Goal: Task Accomplishment & Management: Use online tool/utility

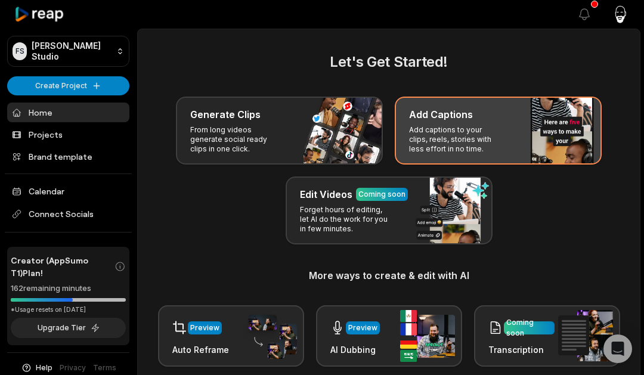
click at [458, 124] on div "Add Captions Add captions to your clips, reels, stories with less effort in no …" at bounding box center [498, 131] width 207 height 68
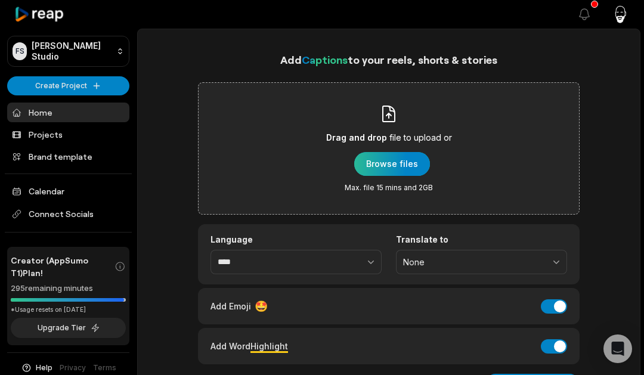
click at [396, 162] on div "button" at bounding box center [392, 164] width 76 height 24
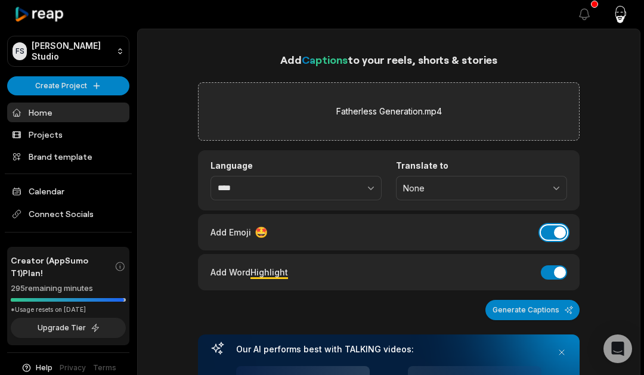
click at [558, 232] on button "Add Emoji" at bounding box center [554, 232] width 26 height 14
click at [549, 269] on button "Add Word Highlight" at bounding box center [554, 272] width 26 height 14
drag, startPoint x: 507, startPoint y: 309, endPoint x: 493, endPoint y: 307, distance: 14.5
click at [507, 309] on button "Generate Captions" at bounding box center [533, 310] width 94 height 20
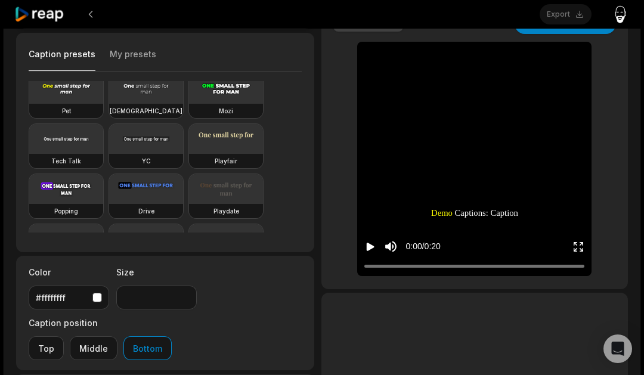
scroll to position [71, 0]
click at [152, 299] on input "**" at bounding box center [156, 297] width 81 height 24
click at [184, 293] on input "**" at bounding box center [156, 297] width 81 height 24
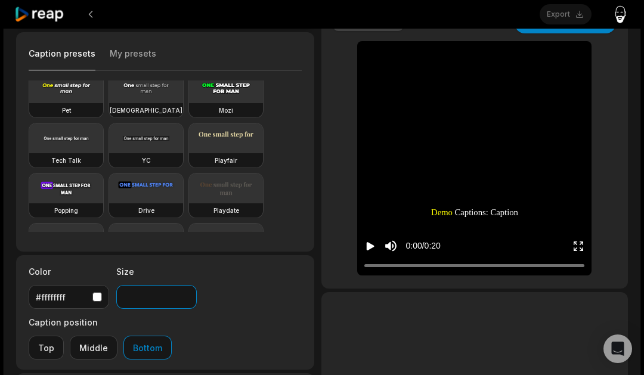
click at [184, 293] on input "**" at bounding box center [156, 297] width 81 height 24
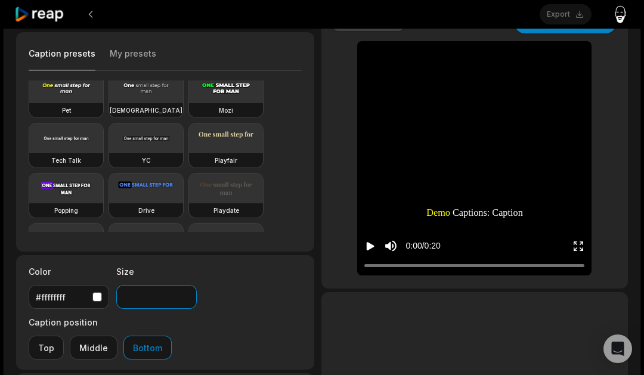
click at [184, 293] on input "**" at bounding box center [156, 297] width 81 height 24
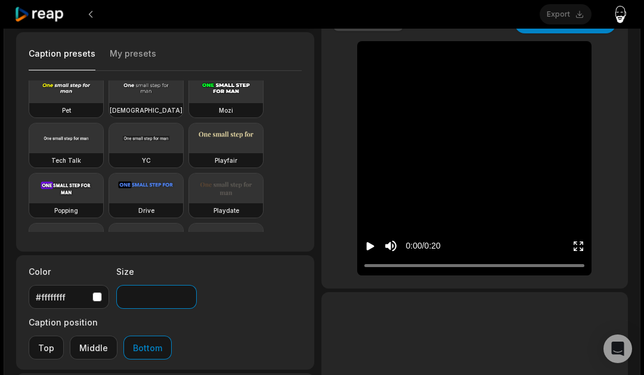
click at [184, 293] on input "**" at bounding box center [156, 297] width 81 height 24
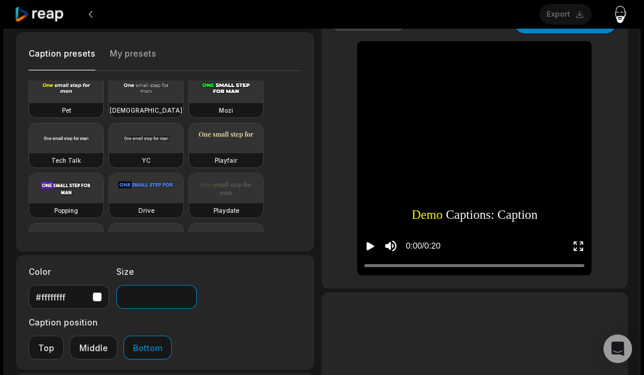
click at [184, 293] on input "**" at bounding box center [156, 297] width 81 height 24
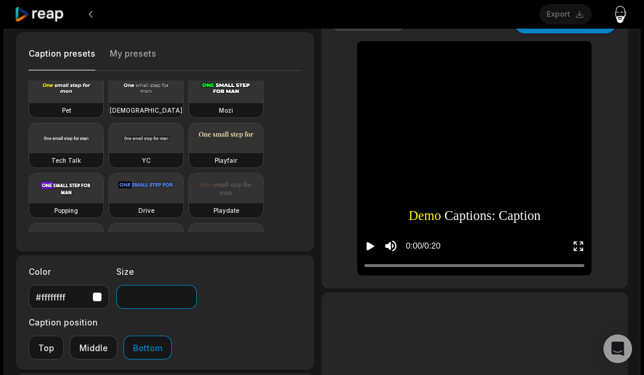
click at [184, 293] on input "**" at bounding box center [156, 297] width 81 height 24
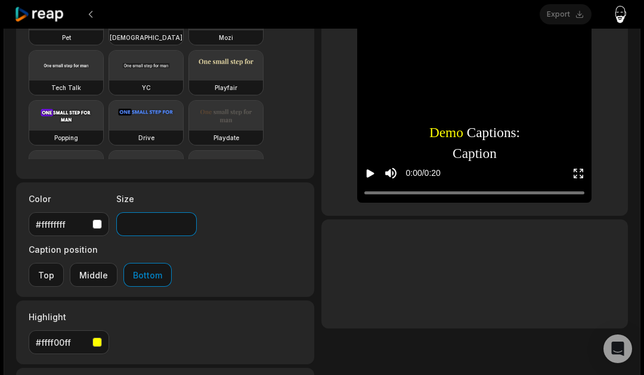
scroll to position [145, 0]
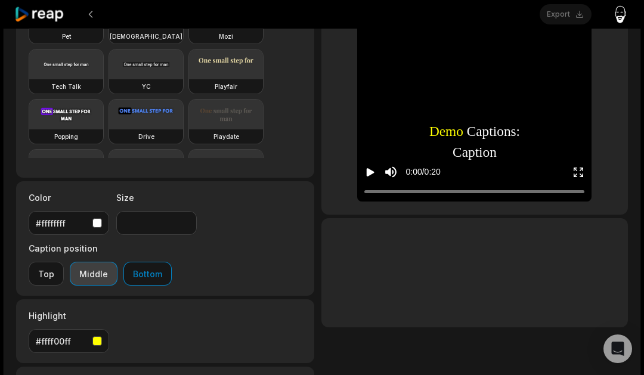
click at [98, 280] on button "Middle" at bounding box center [94, 274] width 48 height 24
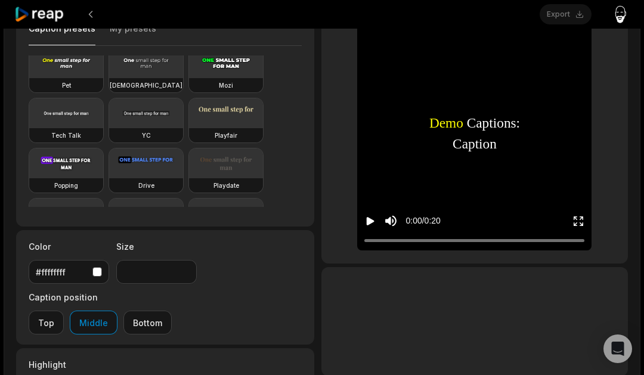
scroll to position [92, 0]
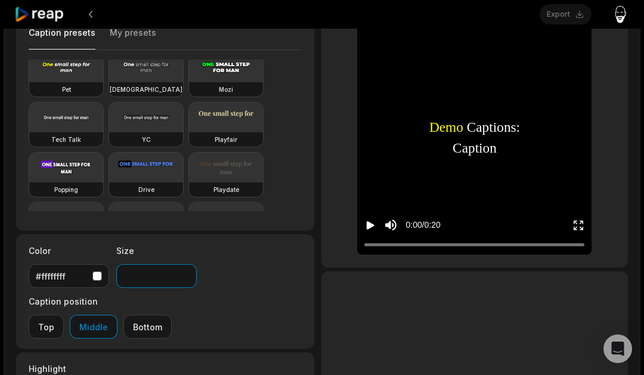
click at [148, 277] on input "**" at bounding box center [156, 276] width 81 height 24
type input "***"
click at [203, 320] on div "Color #ffffffff Size *** Caption position Top Middle Bottom" at bounding box center [165, 291] width 298 height 115
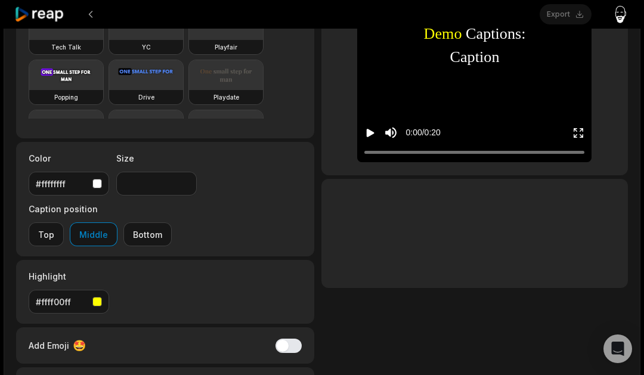
scroll to position [195, 0]
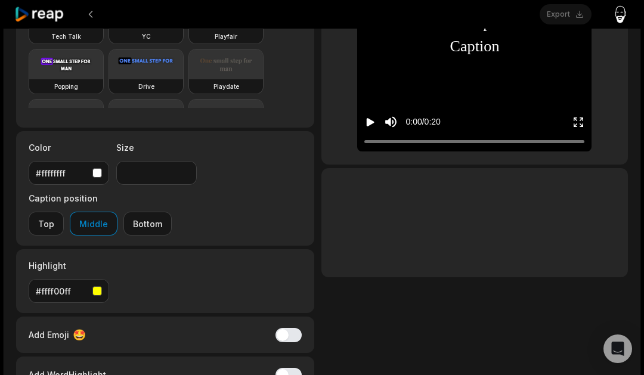
click at [98, 289] on div "button" at bounding box center [97, 291] width 10 height 10
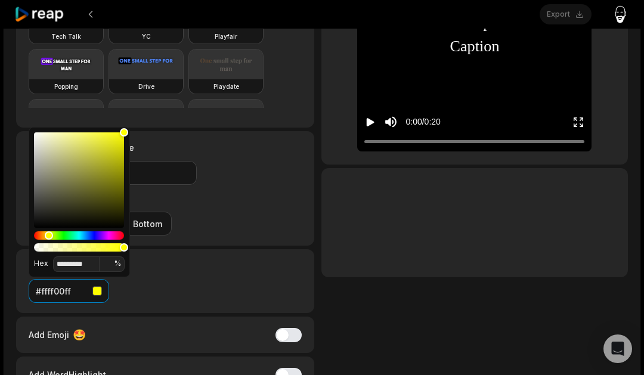
click at [72, 291] on div "#ffff00ff" at bounding box center [62, 291] width 52 height 13
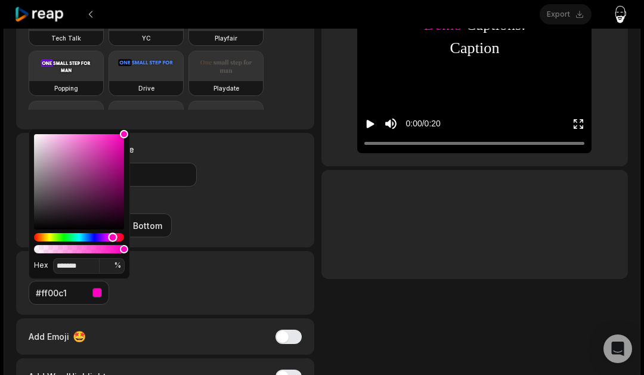
click at [113, 237] on div "Hue" at bounding box center [79, 237] width 90 height 8
click at [120, 239] on div "Hue" at bounding box center [79, 237] width 90 height 8
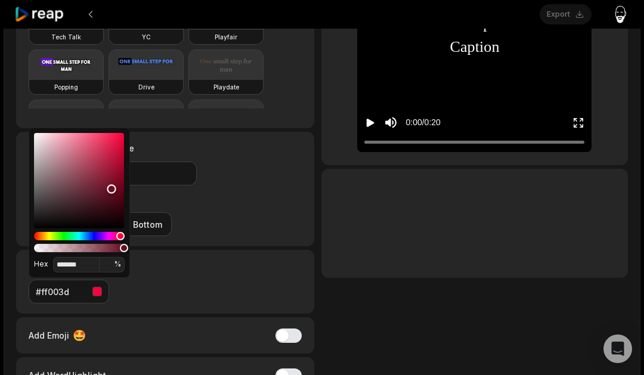
click at [112, 189] on div "Color" at bounding box center [79, 180] width 90 height 95
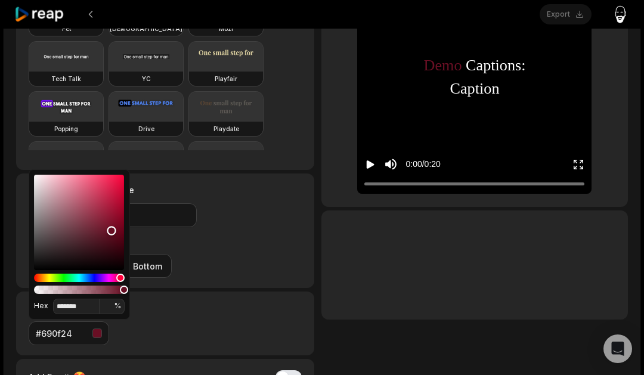
scroll to position [155, 0]
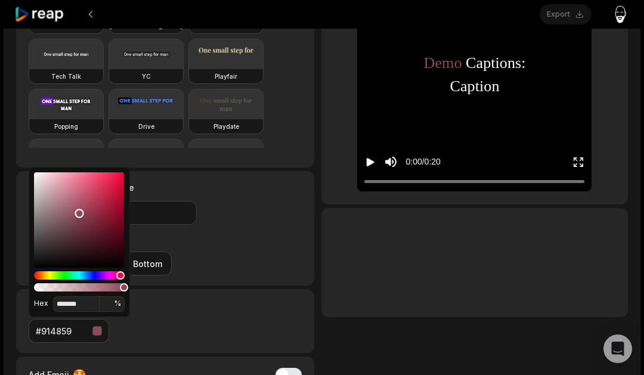
click at [79, 214] on div "Color" at bounding box center [79, 219] width 90 height 95
click at [84, 225] on div "Color" at bounding box center [79, 219] width 90 height 95
click at [69, 255] on div "Color" at bounding box center [79, 219] width 90 height 95
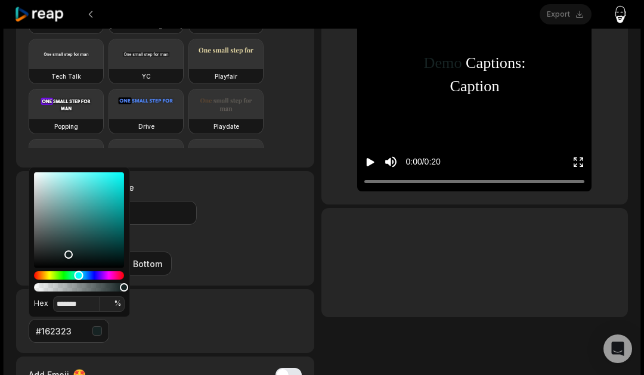
click at [79, 277] on div "Hue" at bounding box center [79, 275] width 90 height 8
type input "*******"
drag, startPoint x: 95, startPoint y: 212, endPoint x: 106, endPoint y: 202, distance: 15.2
click at [106, 202] on div "Color" at bounding box center [79, 219] width 90 height 95
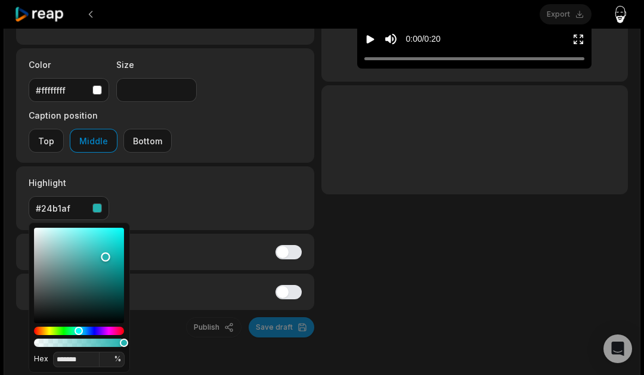
scroll to position [306, 0]
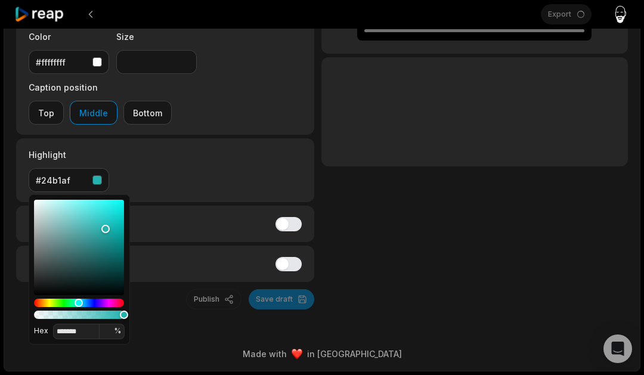
drag, startPoint x: 330, startPoint y: 296, endPoint x: 313, endPoint y: 305, distance: 20.0
click at [331, 297] on div "Transcription is getting ready continue creating with the demo content. Low-res…" at bounding box center [475, 24] width 307 height 572
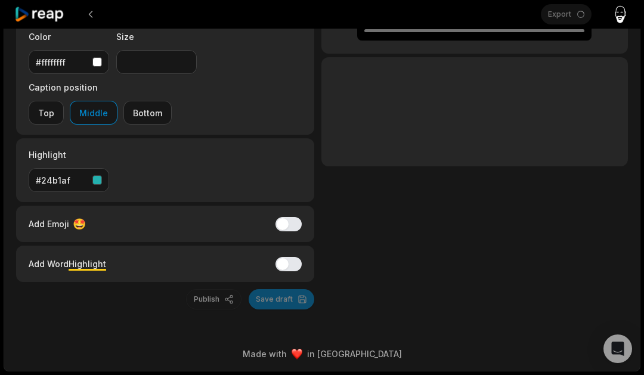
click at [277, 302] on div "Publish Save draft" at bounding box center [165, 299] width 298 height 20
click at [276, 298] on div "Publish Save draft" at bounding box center [165, 299] width 298 height 20
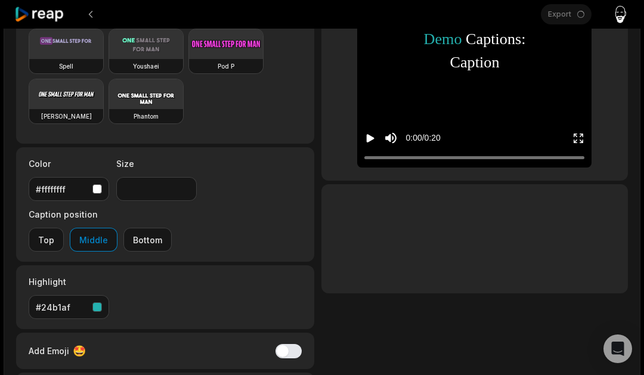
scroll to position [0, 0]
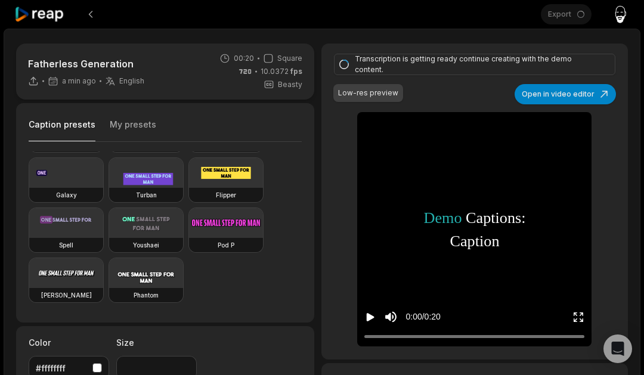
click at [474, 246] on span "Caption" at bounding box center [475, 241] width 50 height 23
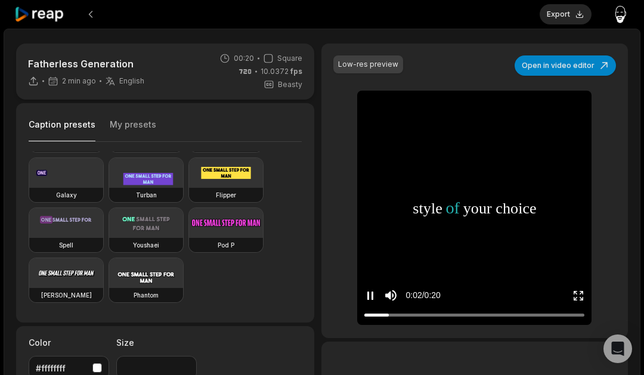
type input "**"
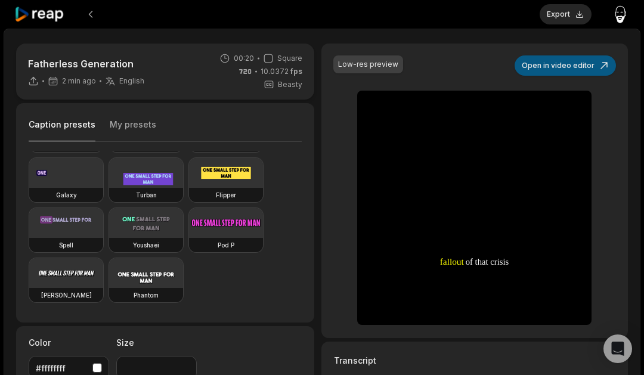
click at [545, 66] on button "Open in video editor" at bounding box center [565, 65] width 101 height 20
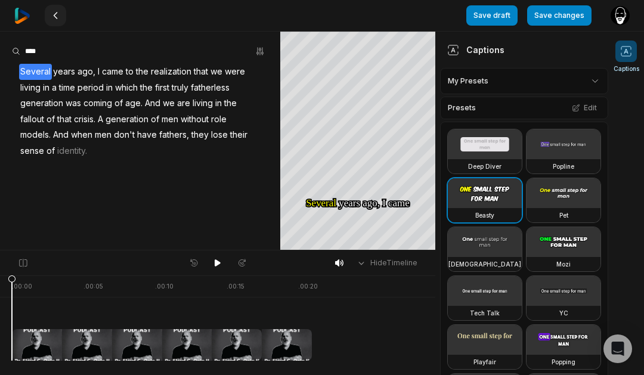
click at [58, 15] on icon at bounding box center [56, 16] width 10 height 10
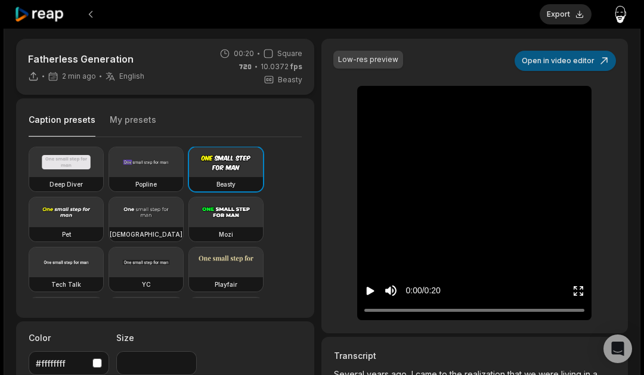
click at [570, 59] on button "Open in video editor" at bounding box center [565, 61] width 101 height 20
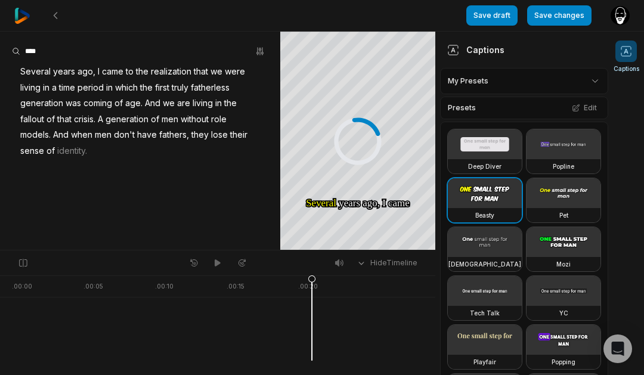
click at [593, 79] on html "Save draft Save changes Open user menu Captions Your browser does not support m…" at bounding box center [322, 187] width 644 height 375
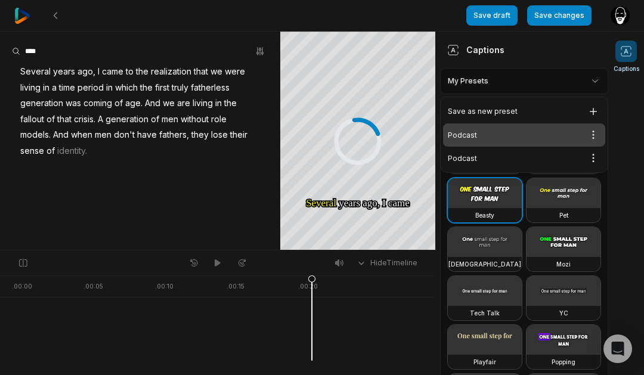
click at [550, 132] on div "Podcast Open options" at bounding box center [524, 134] width 162 height 23
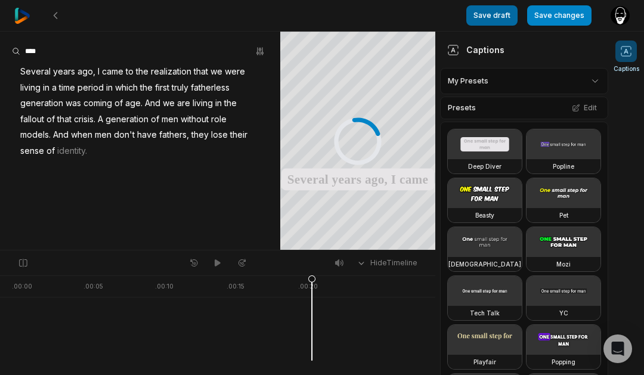
click at [494, 16] on button "Save draft" at bounding box center [491, 15] width 51 height 20
click at [554, 18] on button "Save changes" at bounding box center [559, 15] width 64 height 20
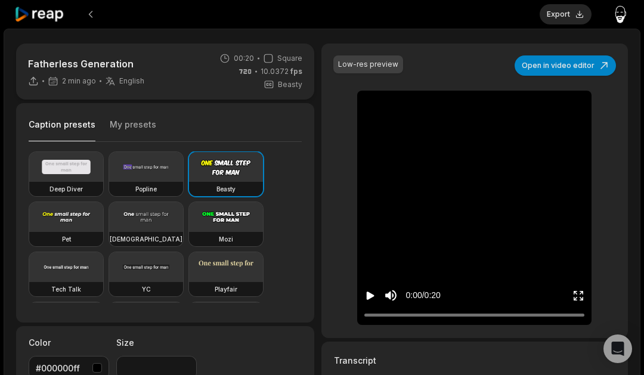
type input "**"
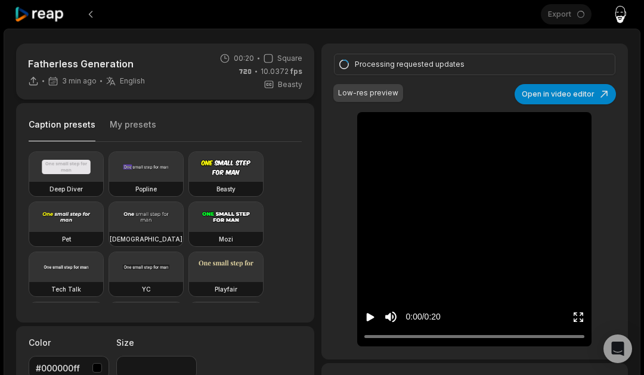
click at [374, 314] on icon "Play video" at bounding box center [370, 317] width 12 height 12
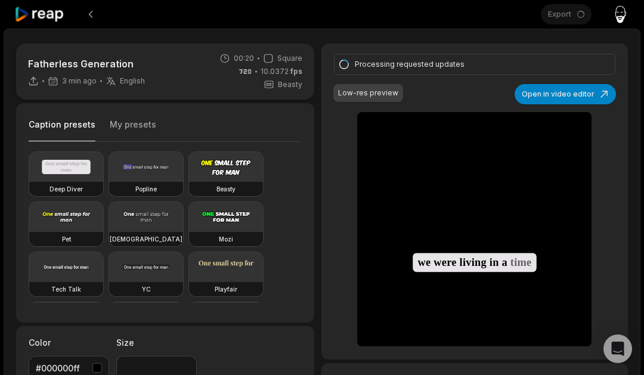
click at [374, 314] on icon "Pause video" at bounding box center [370, 317] width 12 height 12
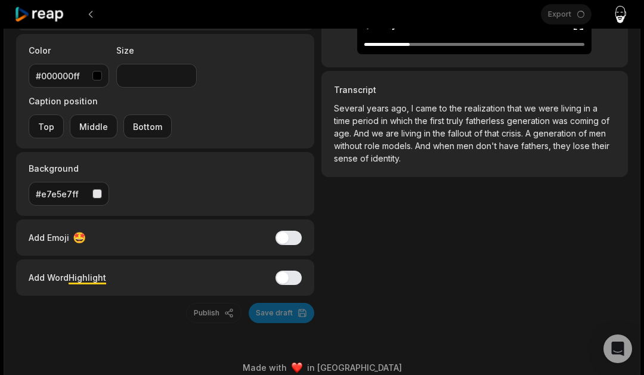
scroll to position [290, 0]
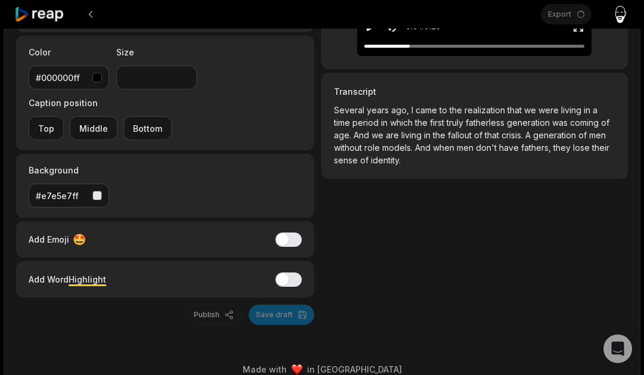
click at [438, 128] on p "Several years ago, I came to the realization that we were living in a time peri…" at bounding box center [475, 140] width 282 height 72
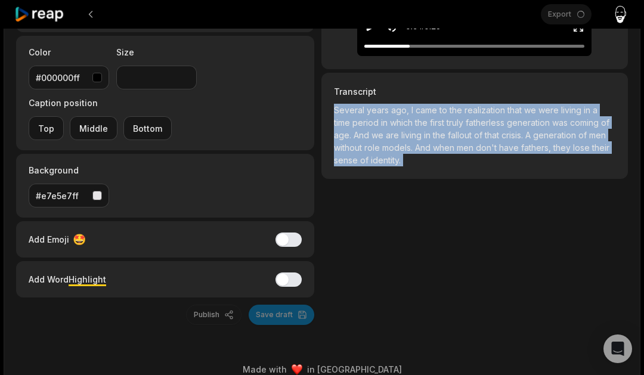
click at [438, 128] on p "Several years ago, I came to the realization that we were living in a time peri…" at bounding box center [475, 140] width 282 height 72
copy p "Several years ago, I came to the realization that we were living in a time peri…"
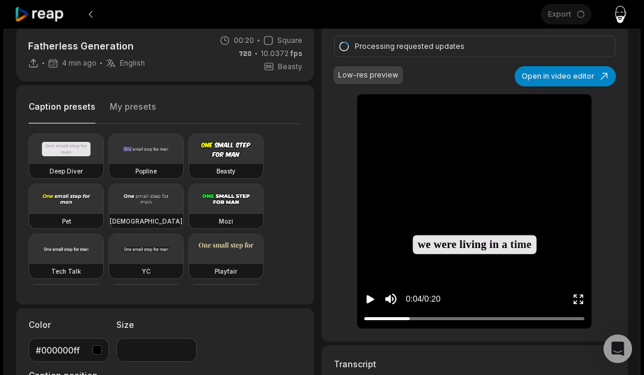
scroll to position [0, 0]
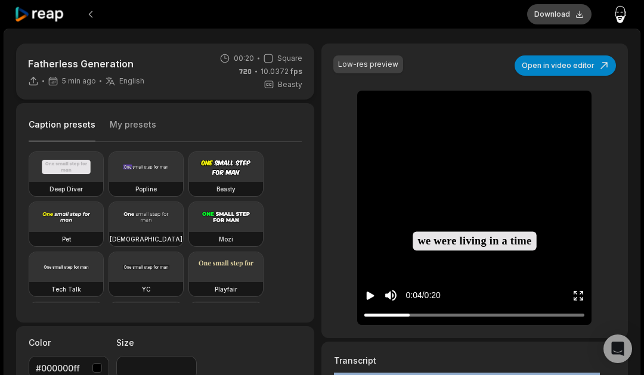
click at [554, 16] on button "Download" at bounding box center [559, 14] width 64 height 20
click at [43, 16] on icon at bounding box center [39, 15] width 51 height 16
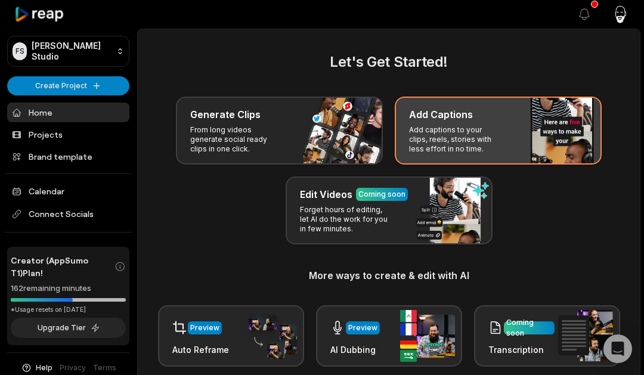
click at [441, 126] on p "Add captions to your clips, reels, stories with less effort in no time." at bounding box center [455, 139] width 92 height 29
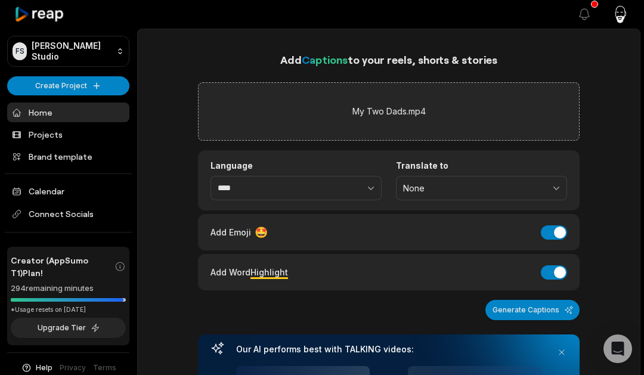
click at [567, 234] on div "Add Emoji 🤩 Add Emoji" at bounding box center [389, 232] width 382 height 36
click at [561, 234] on button "Add Emoji" at bounding box center [554, 232] width 26 height 14
click at [555, 268] on button "Add Word Highlight" at bounding box center [554, 272] width 26 height 14
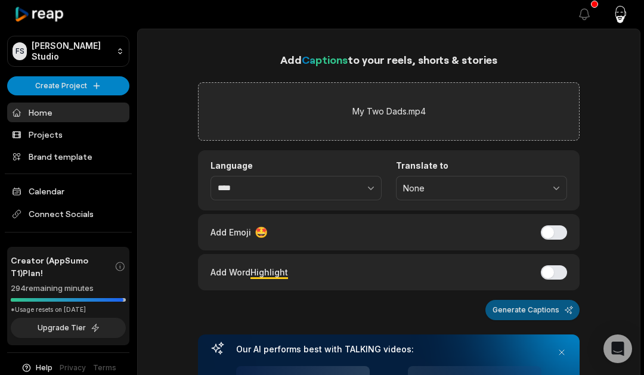
click at [544, 310] on button "Generate Captions" at bounding box center [533, 310] width 94 height 20
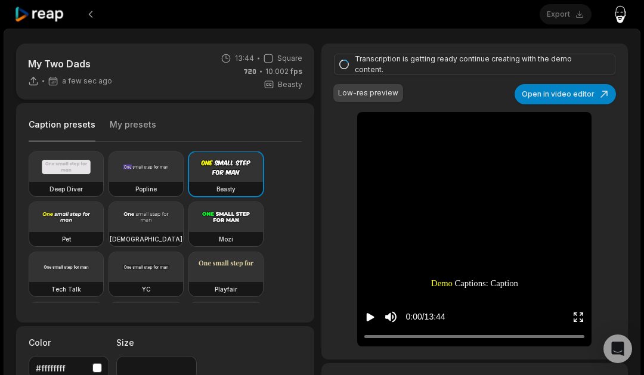
click at [558, 88] on button "Open in video editor" at bounding box center [565, 94] width 101 height 20
click at [571, 98] on button "Open in video editor" at bounding box center [565, 94] width 101 height 20
click at [556, 96] on button "Open in video editor" at bounding box center [565, 94] width 101 height 20
click at [539, 94] on button "Open in video editor" at bounding box center [565, 94] width 101 height 20
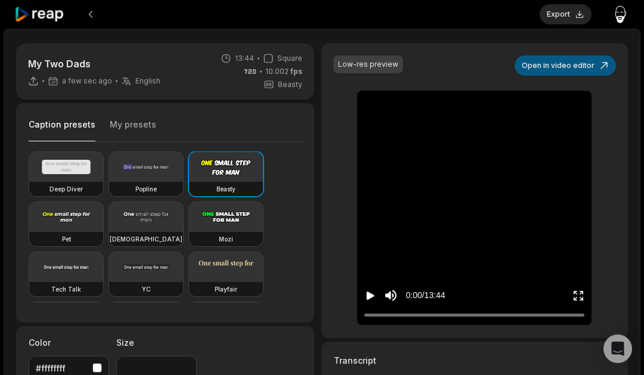
click at [588, 64] on button "Open in video editor" at bounding box center [565, 65] width 101 height 20
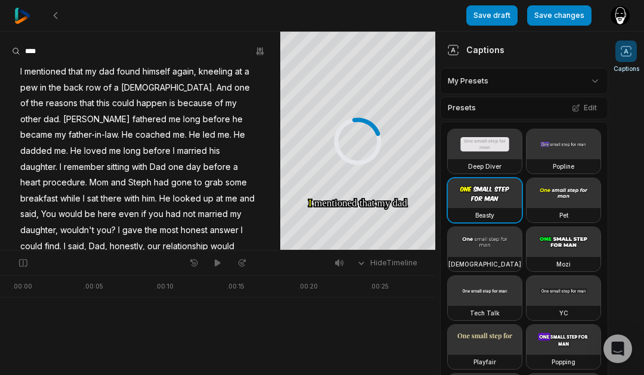
click at [622, 54] on icon at bounding box center [626, 51] width 12 height 12
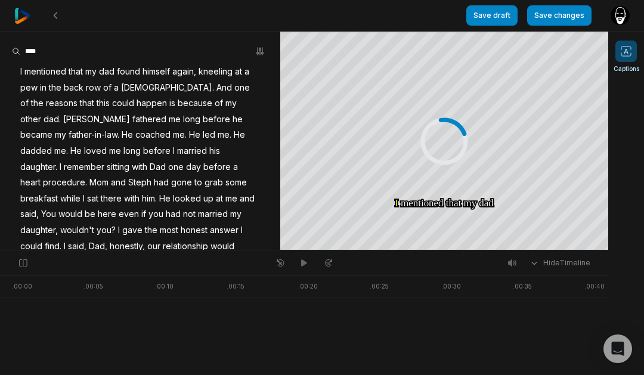
click at [625, 54] on icon at bounding box center [626, 51] width 12 height 12
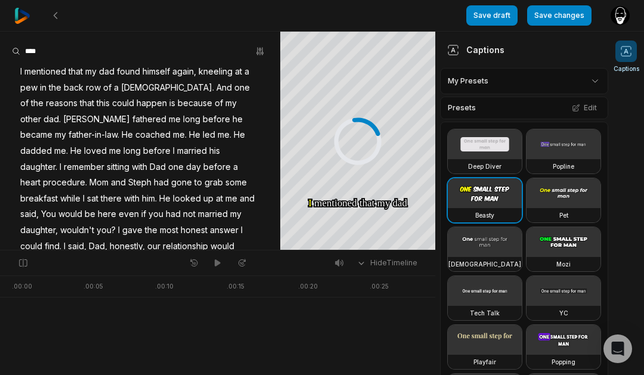
click at [594, 78] on html "Save draft Save changes Open user menu Captions Your browser does not support m…" at bounding box center [322, 187] width 644 height 375
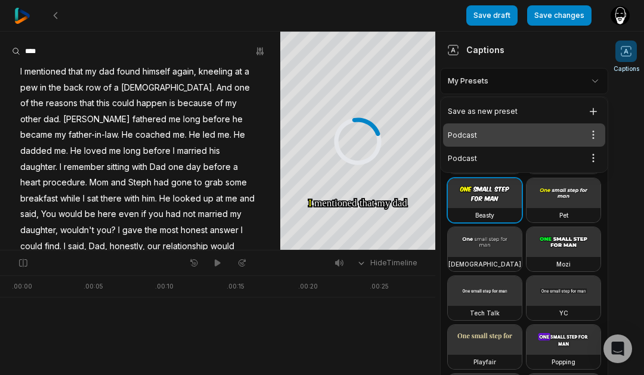
click at [504, 128] on div "Podcast Open options" at bounding box center [524, 134] width 162 height 23
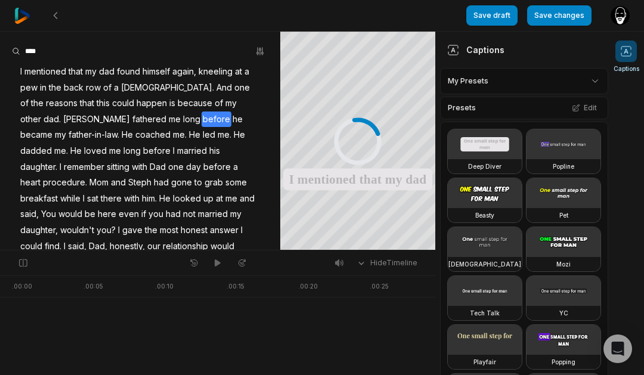
click at [202, 125] on span "before" at bounding box center [217, 120] width 30 height 16
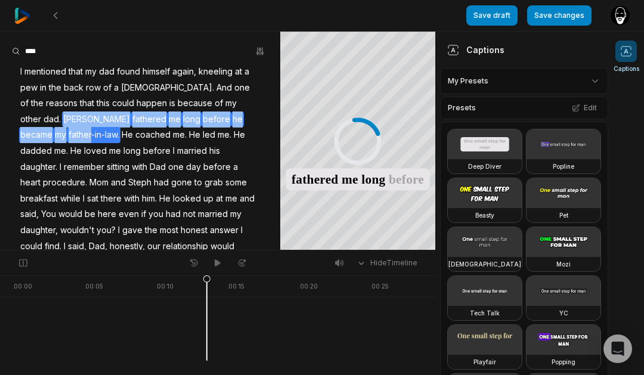
click at [202, 125] on span "before" at bounding box center [217, 120] width 30 height 16
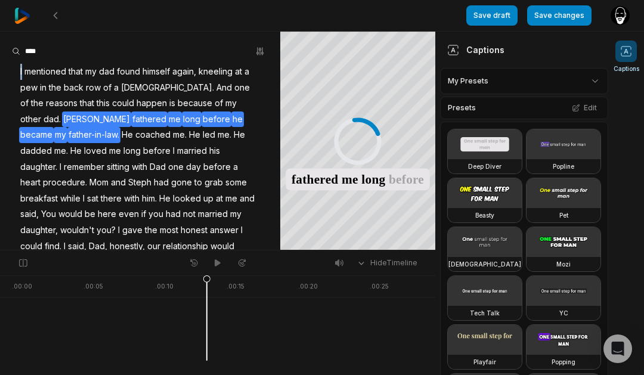
click at [202, 125] on span "before" at bounding box center [217, 120] width 30 height 16
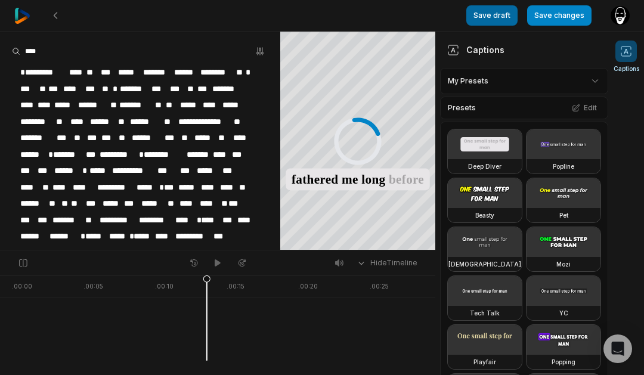
click at [498, 21] on button "Save draft" at bounding box center [491, 15] width 51 height 20
click at [560, 17] on button "Save changes" at bounding box center [559, 15] width 64 height 20
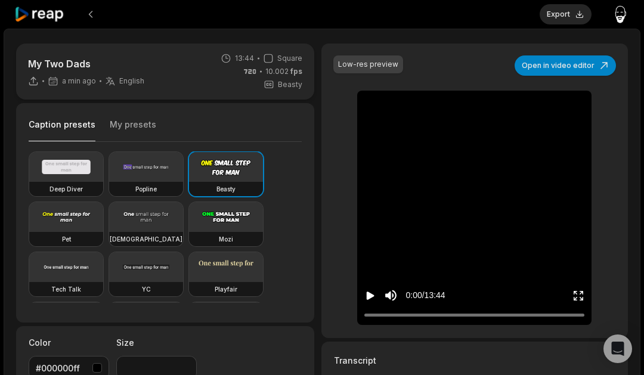
type input "**"
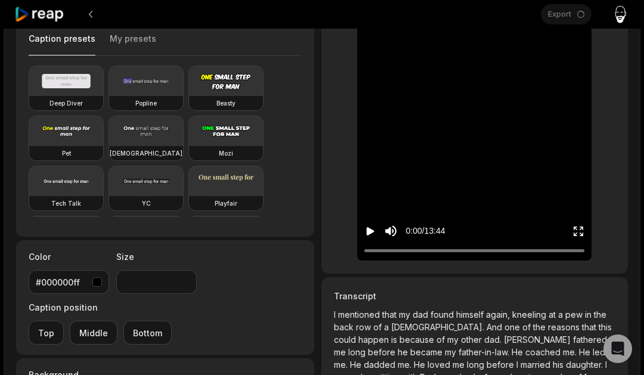
scroll to position [306, 0]
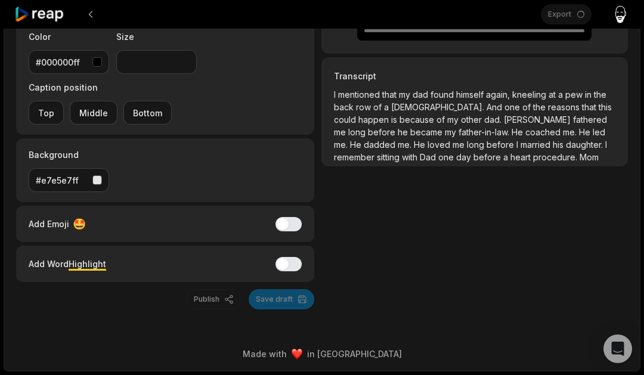
click at [526, 136] on span "coached" at bounding box center [545, 132] width 38 height 10
click at [526, 135] on span "coached" at bounding box center [545, 132] width 38 height 10
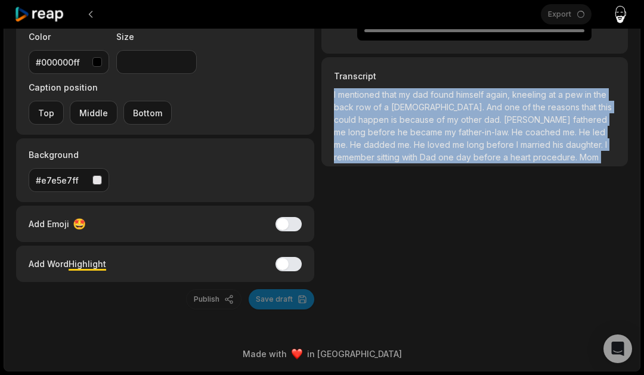
click at [526, 135] on span "coached" at bounding box center [545, 132] width 38 height 10
copy p "I mentioned that my dad found himself again, kneeling at a pew in the back row …"
